Goal: Task Accomplishment & Management: Use online tool/utility

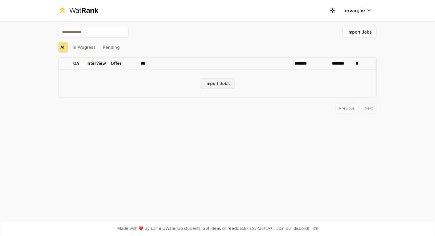
click at [224, 84] on button "Import Jobs" at bounding box center [217, 83] width 34 height 11
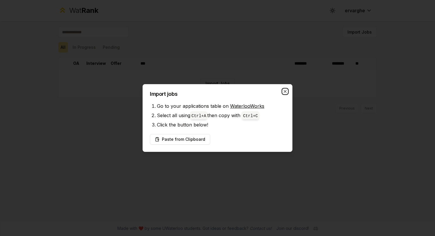
click at [284, 91] on icon "button" at bounding box center [285, 91] width 5 height 5
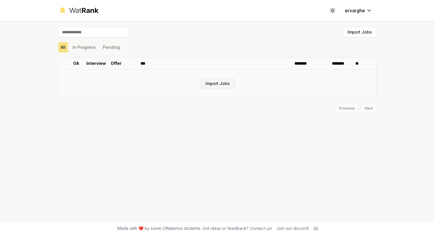
click at [225, 84] on button "Import Jobs" at bounding box center [217, 83] width 34 height 11
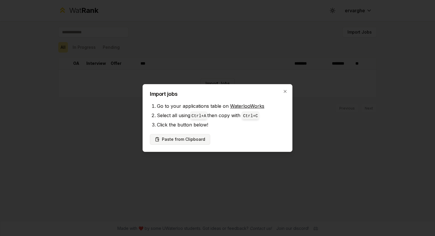
click at [194, 139] on button "Paste from Clipboard" at bounding box center [180, 139] width 60 height 11
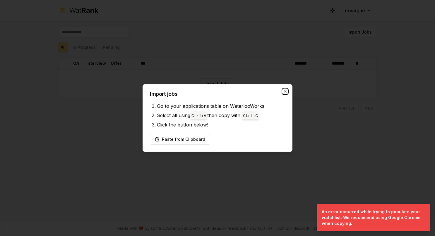
click at [285, 90] on icon "button" at bounding box center [285, 91] width 5 height 5
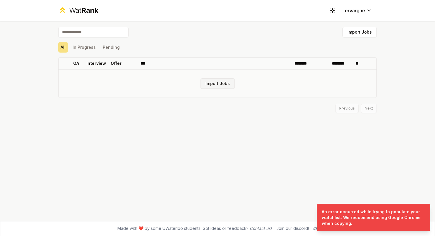
click at [228, 84] on button "Import Jobs" at bounding box center [217, 83] width 34 height 11
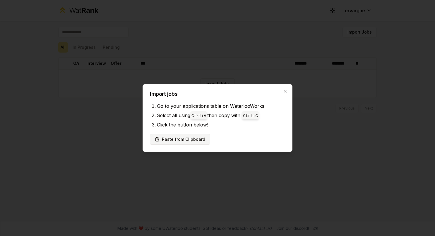
click at [184, 139] on button "Paste from Clipboard" at bounding box center [180, 139] width 60 height 11
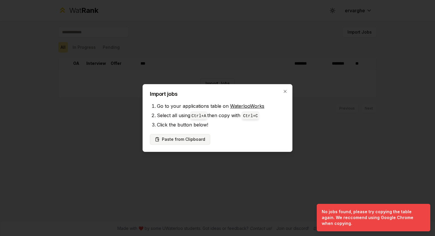
click at [198, 138] on button "Paste from Clipboard" at bounding box center [180, 139] width 60 height 11
click at [188, 111] on li "Select all using Ctrl+ A then copy with Ctrl+ C" at bounding box center [221, 115] width 128 height 9
click at [196, 143] on button "Paste from Clipboard" at bounding box center [180, 139] width 60 height 11
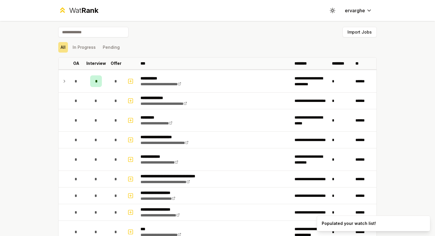
click at [9, 126] on div "**********" at bounding box center [217, 118] width 435 height 236
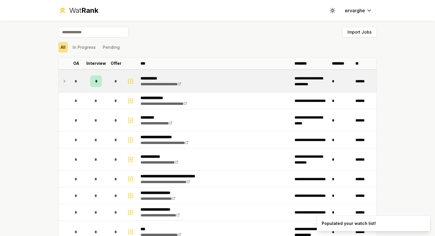
click at [63, 81] on icon at bounding box center [64, 81] width 5 height 7
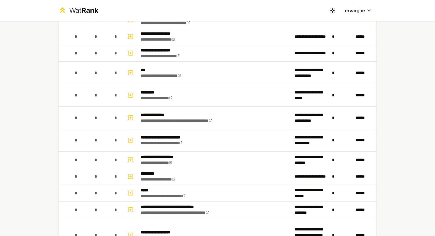
scroll to position [176, 0]
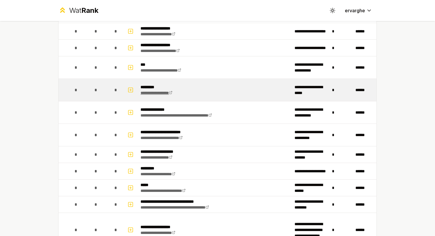
click at [172, 92] on link "**********" at bounding box center [156, 93] width 32 height 4
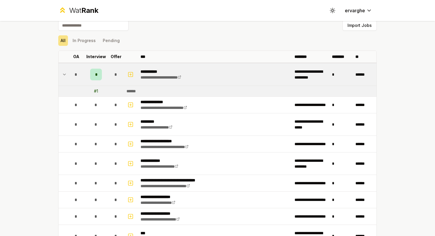
scroll to position [0, 0]
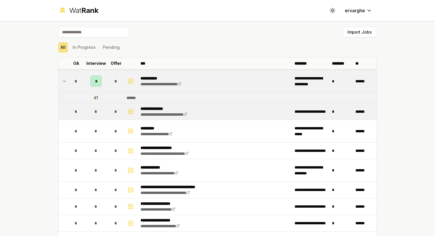
click at [128, 117] on td at bounding box center [131, 112] width 14 height 16
click at [128, 109] on rect "button" at bounding box center [130, 111] width 4 height 4
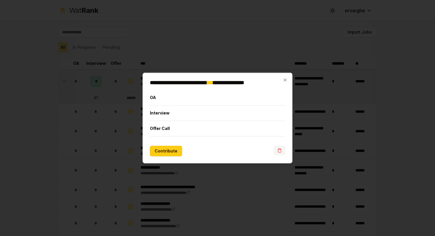
click at [282, 150] on button "button" at bounding box center [280, 150] width 12 height 9
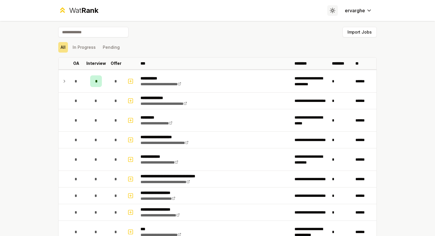
click at [329, 9] on icon at bounding box center [332, 11] width 6 height 6
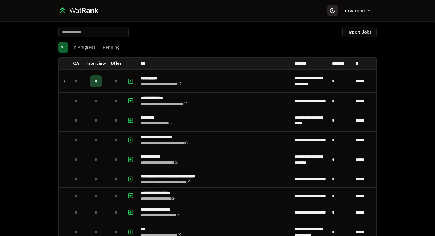
click at [330, 9] on icon at bounding box center [332, 10] width 4 height 4
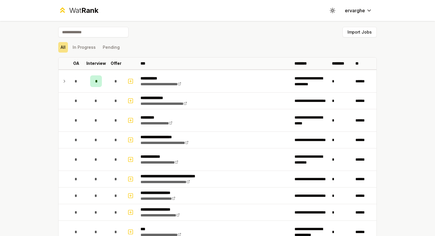
click at [86, 13] on span "Rank" at bounding box center [89, 10] width 17 height 8
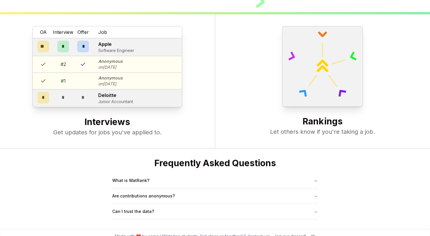
scroll to position [224, 0]
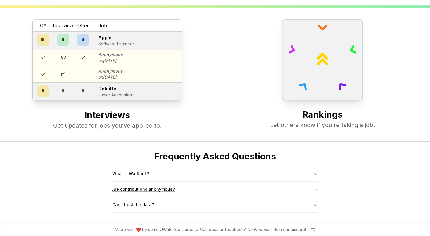
click at [219, 184] on button "Are contributions anonymous?" at bounding box center [215, 189] width 206 height 15
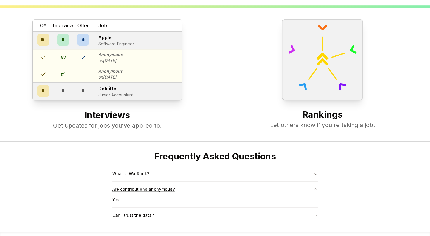
scroll to position [235, 0]
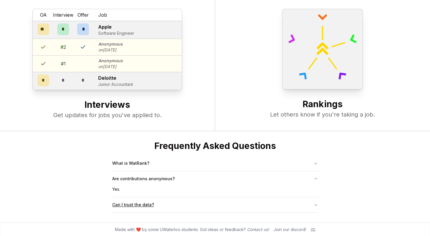
click at [210, 198] on button "Can I trust the data?" at bounding box center [215, 205] width 206 height 15
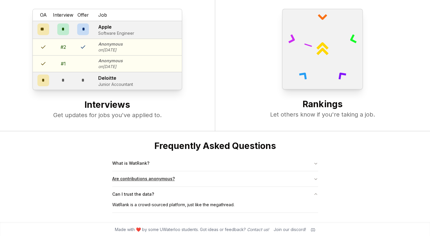
click at [214, 183] on button "Are contributions anonymous?" at bounding box center [215, 178] width 206 height 15
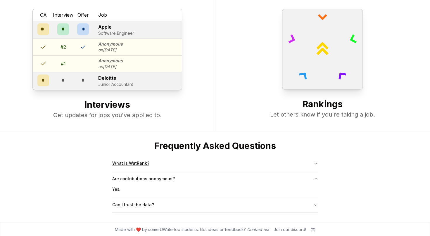
click at [203, 162] on button "What is WatRank?" at bounding box center [215, 163] width 206 height 15
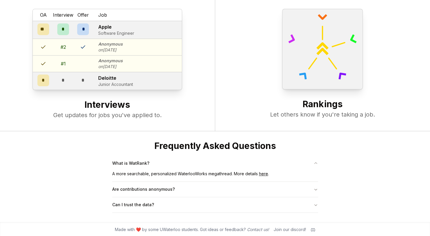
click at [262, 174] on link "here" at bounding box center [263, 173] width 9 height 5
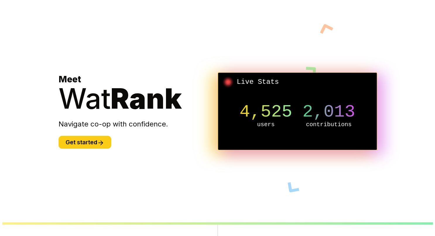
scroll to position [0, 0]
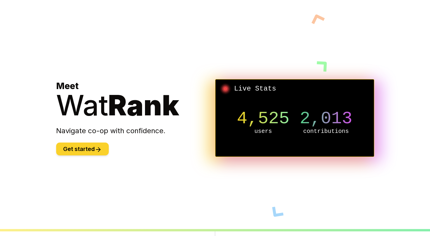
click at [88, 147] on button "Get started" at bounding box center [82, 149] width 53 height 13
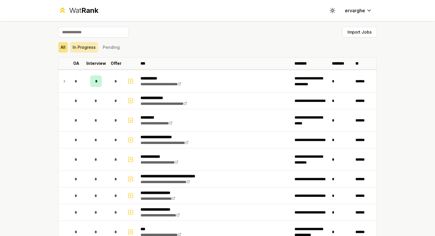
click at [89, 48] on button "In Progress" at bounding box center [84, 47] width 28 height 11
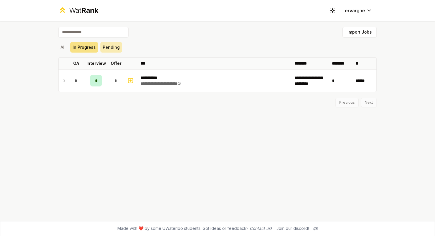
click at [109, 48] on button "Pending" at bounding box center [111, 47] width 22 height 11
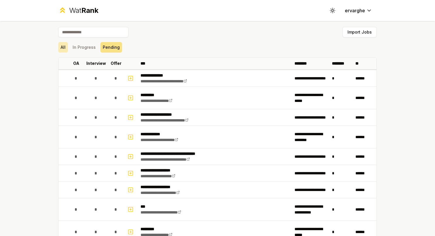
click at [60, 45] on button "All" at bounding box center [63, 47] width 10 height 11
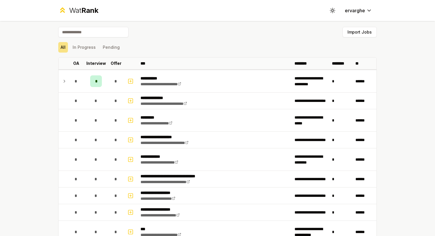
click at [68, 52] on div "All In Progress Pending" at bounding box center [217, 47] width 318 height 11
click at [81, 46] on button "In Progress" at bounding box center [84, 47] width 28 height 11
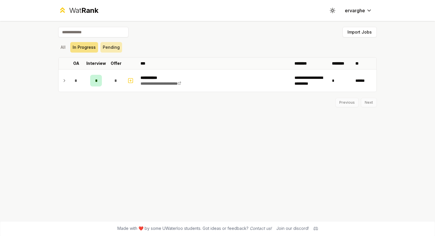
click at [111, 46] on button "Pending" at bounding box center [111, 47] width 22 height 11
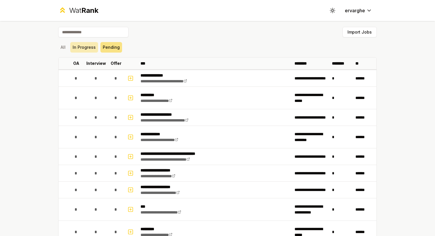
click at [87, 48] on button "In Progress" at bounding box center [84, 47] width 28 height 11
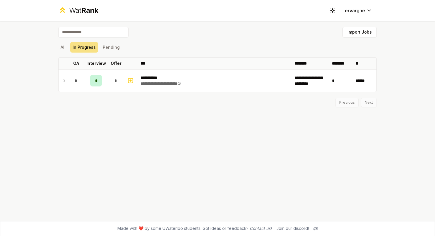
click at [68, 47] on div "All In Progress Pending" at bounding box center [217, 47] width 318 height 11
click at [64, 45] on button "All" at bounding box center [63, 47] width 10 height 11
